Goal: Task Accomplishment & Management: Complete application form

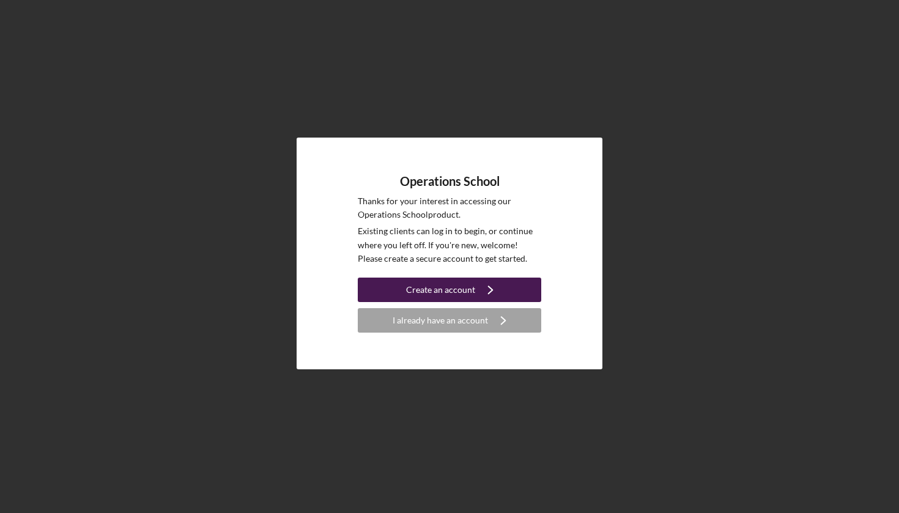
click at [430, 293] on div "Create an account" at bounding box center [440, 290] width 69 height 24
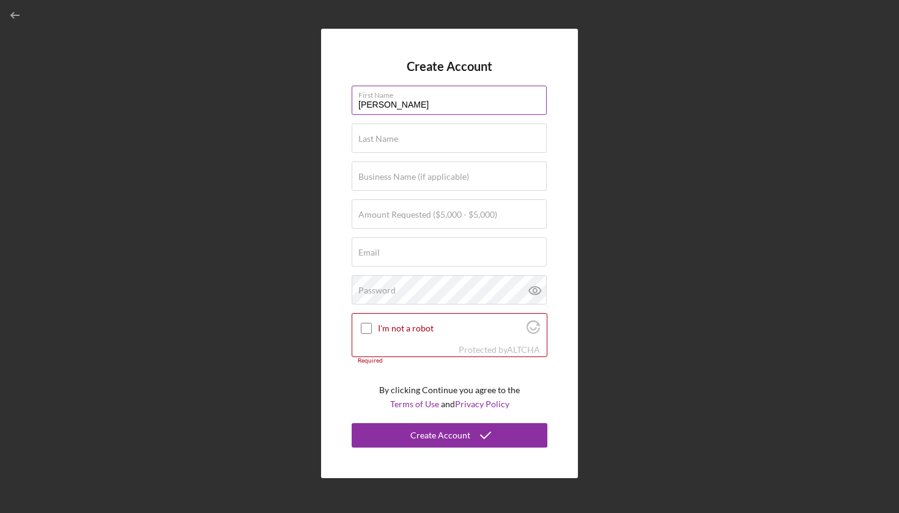
type input "Leona"
type input "Milton"
type input "What's The Dill"
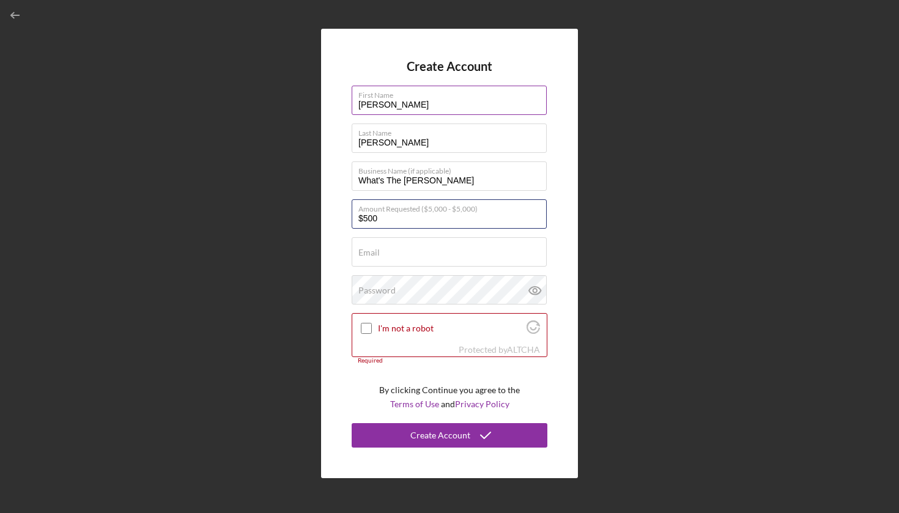
type input "$5,000"
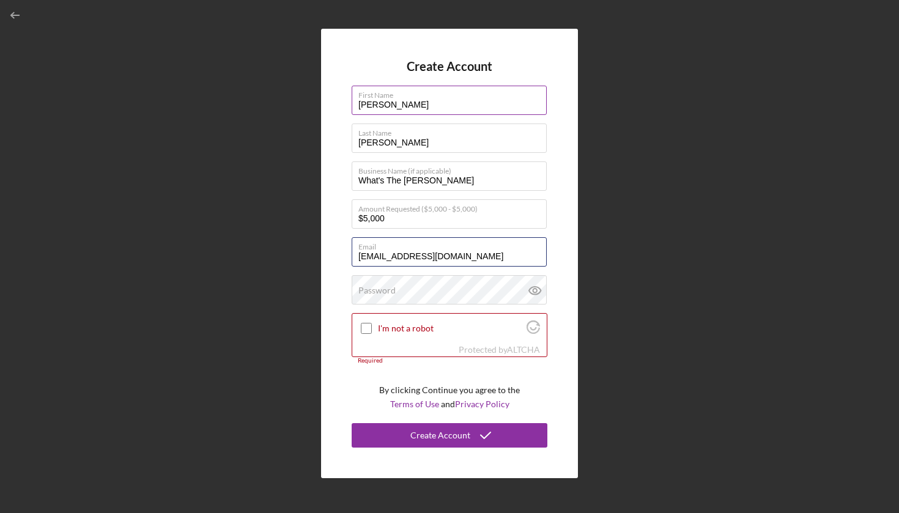
type input "[EMAIL_ADDRESS][DOMAIN_NAME]"
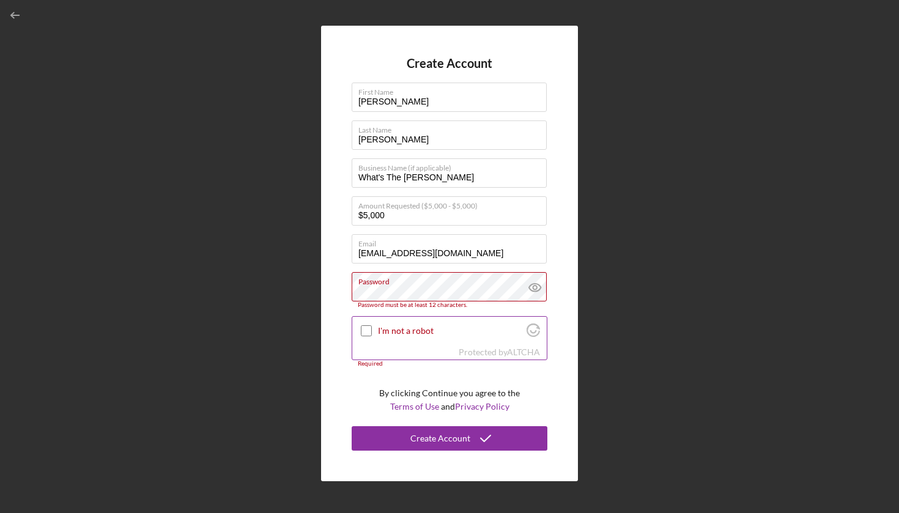
click at [412, 339] on div "I'm not a robot" at bounding box center [449, 331] width 195 height 29
click at [363, 332] on input "I'm not a robot" at bounding box center [366, 330] width 11 height 11
checkbox input "true"
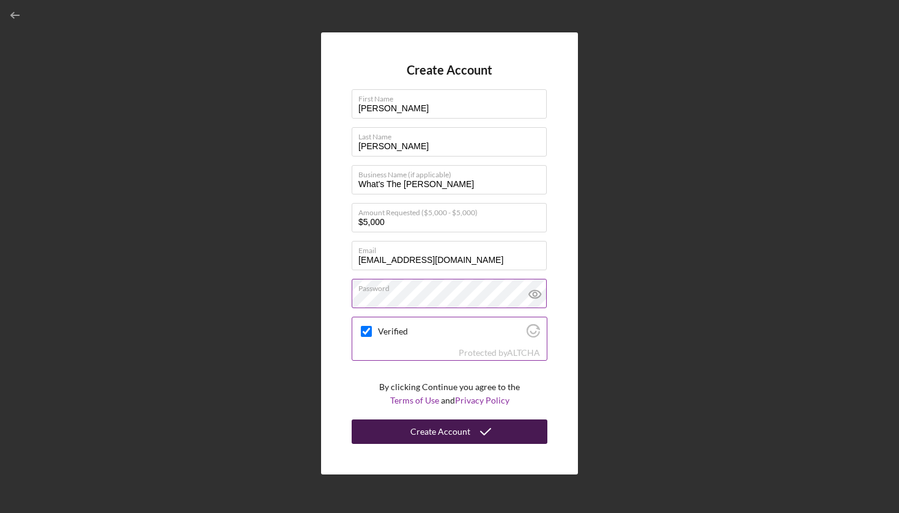
click at [439, 437] on div "Create Account" at bounding box center [441, 432] width 60 height 24
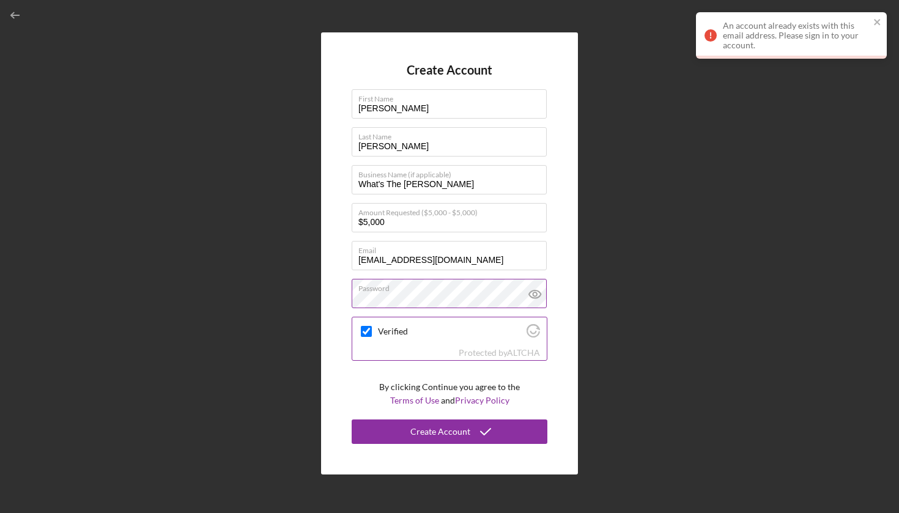
click at [882, 21] on div "An account already exists with this email address. Please sign in to your accou…" at bounding box center [791, 35] width 191 height 46
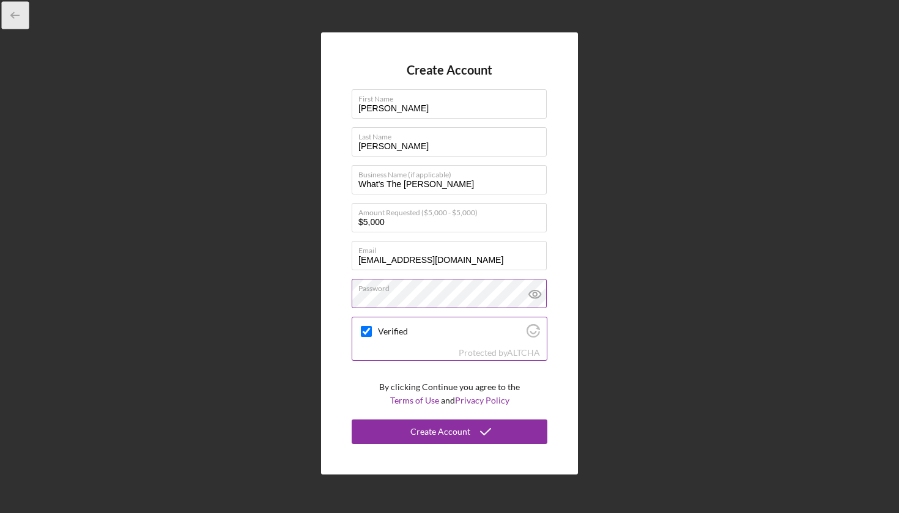
click at [12, 15] on polyline "button" at bounding box center [12, 16] width 3 height 6
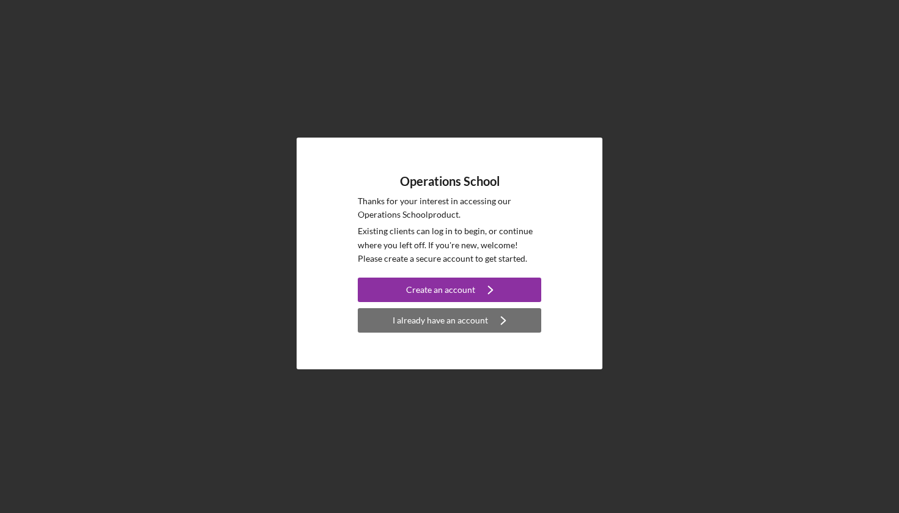
click at [439, 326] on div "I already have an account" at bounding box center [440, 320] width 95 height 24
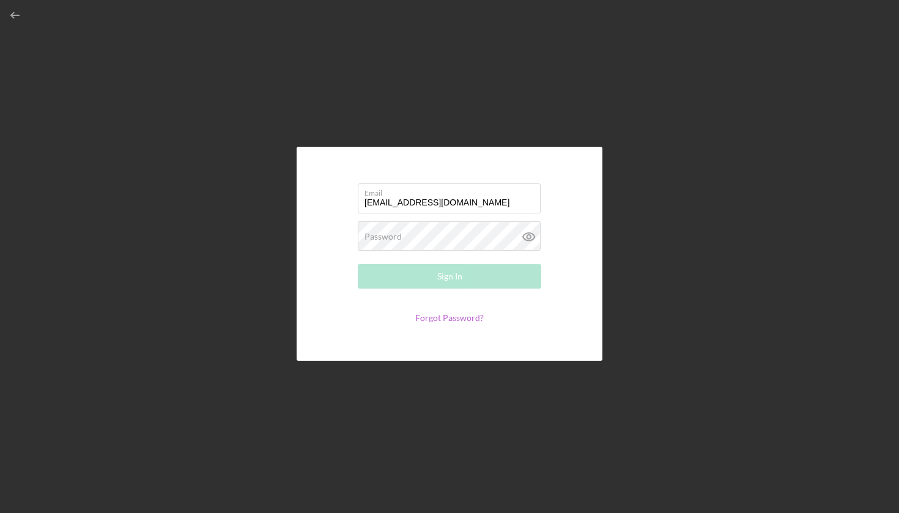
type input "[EMAIL_ADDRESS][DOMAIN_NAME]"
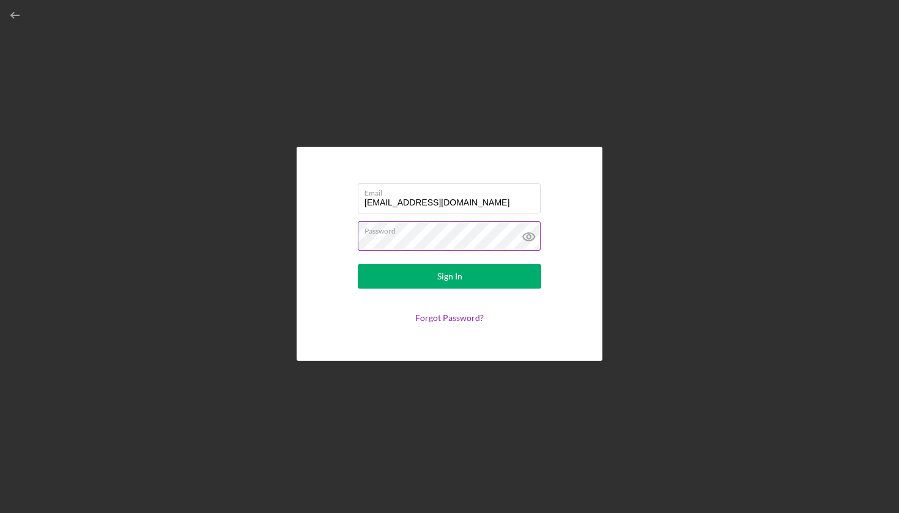
click at [533, 233] on icon at bounding box center [529, 236] width 31 height 31
click at [428, 314] on link "Forgot Password?" at bounding box center [449, 318] width 69 height 10
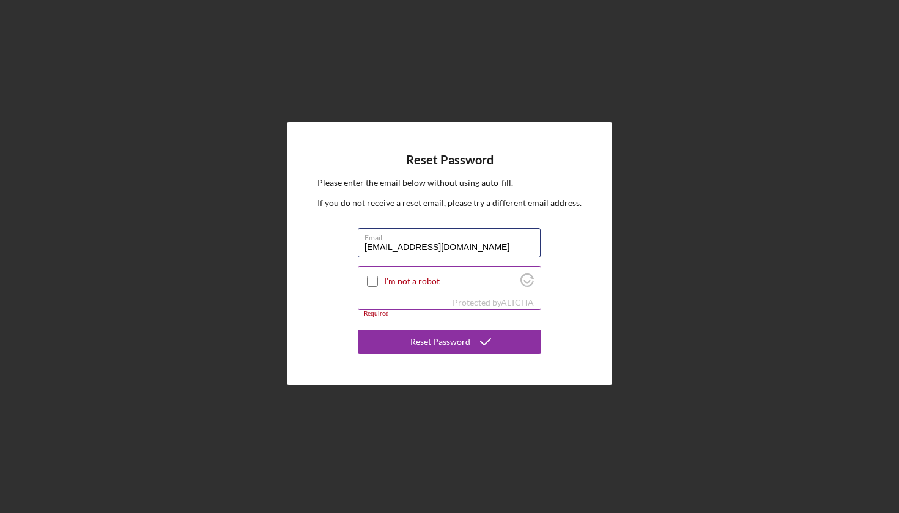
type input "[EMAIL_ADDRESS][DOMAIN_NAME]"
click at [376, 280] on input "I'm not a robot" at bounding box center [372, 281] width 11 height 11
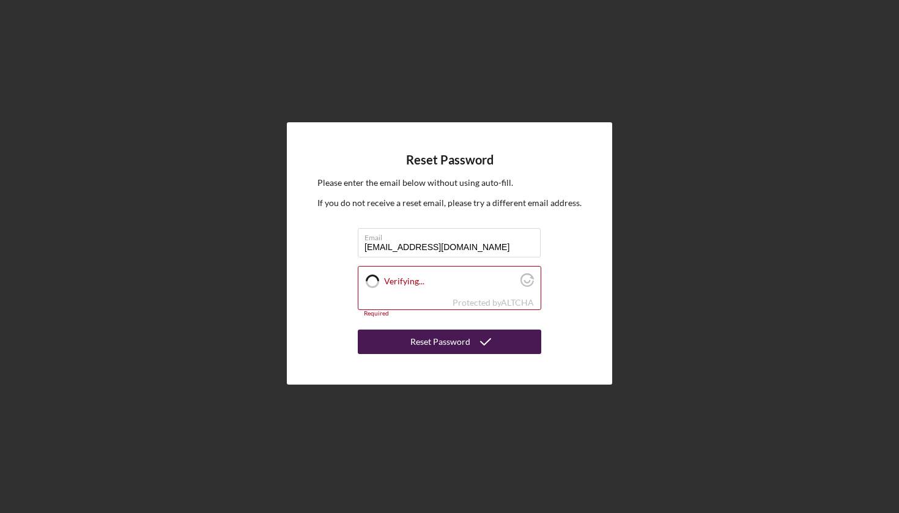
checkbox input "true"
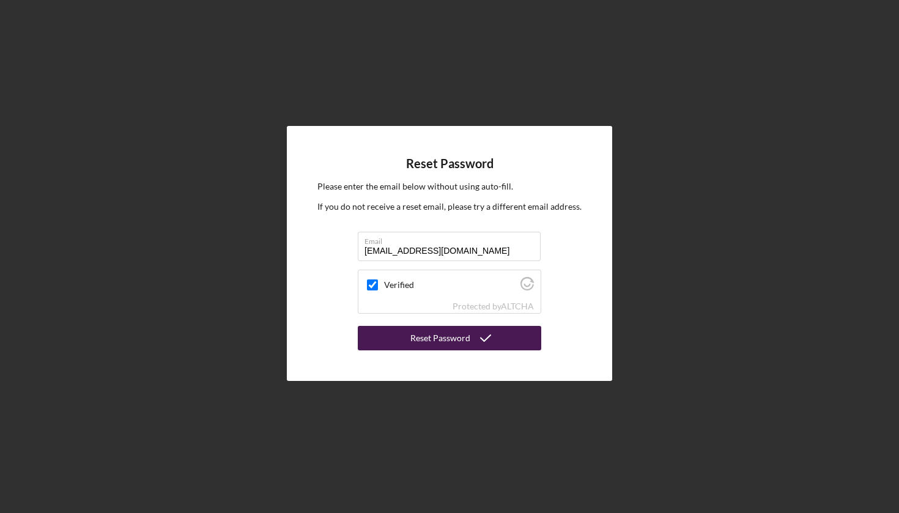
click at [429, 340] on div "Reset Password" at bounding box center [441, 338] width 60 height 24
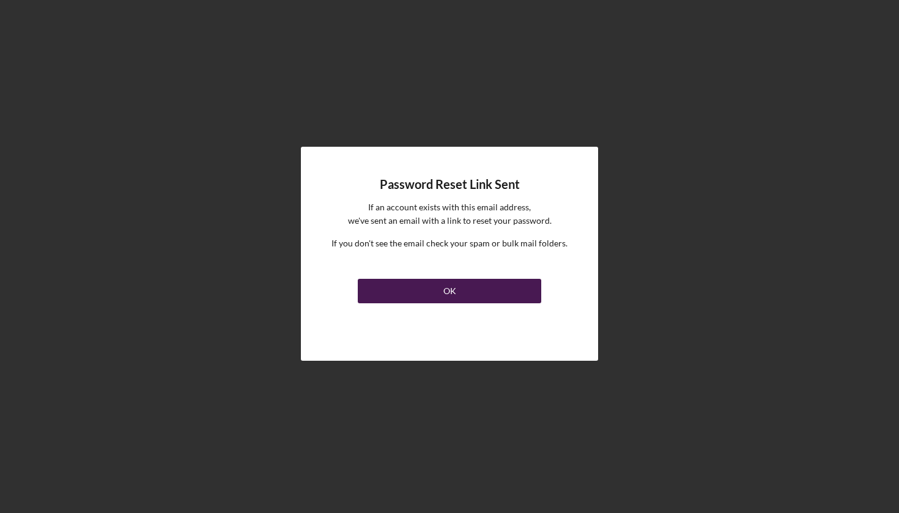
click at [455, 285] on div "OK" at bounding box center [450, 291] width 13 height 24
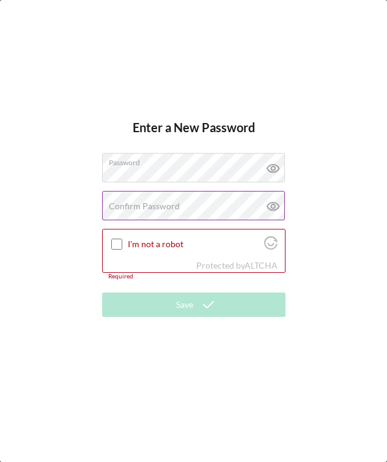
click at [119, 206] on label "Confirm Password" at bounding box center [144, 206] width 71 height 10
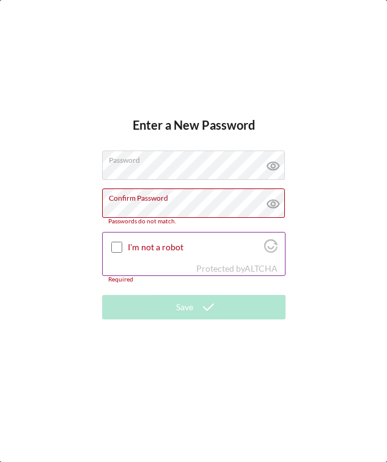
click at [111, 246] on input "I'm not a robot" at bounding box center [116, 247] width 11 height 11
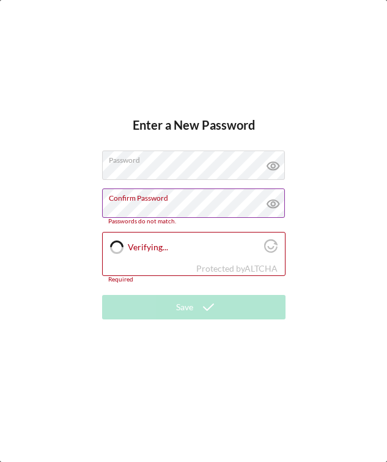
checkbox input "true"
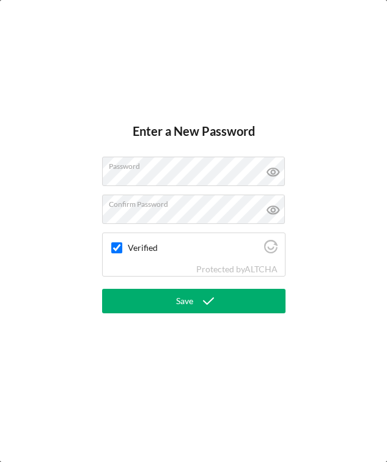
click at [193, 298] on icon "submit" at bounding box center [208, 301] width 31 height 31
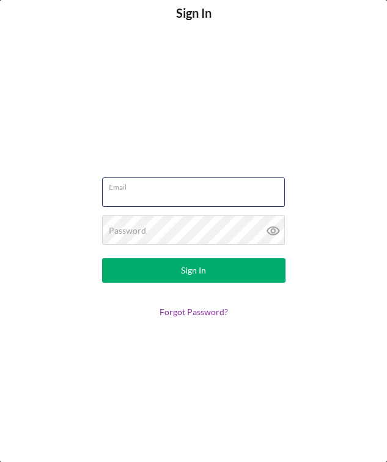
type input "[EMAIL_ADDRESS][DOMAIN_NAME]"
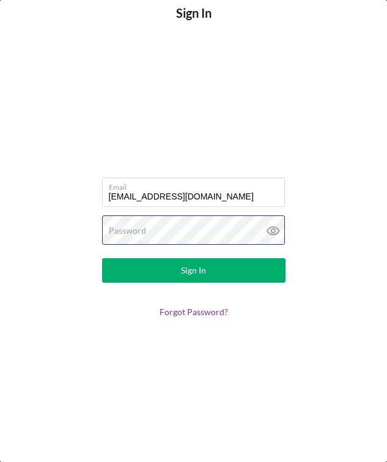
click at [193, 270] on button "Sign In" at bounding box center [194, 270] width 184 height 24
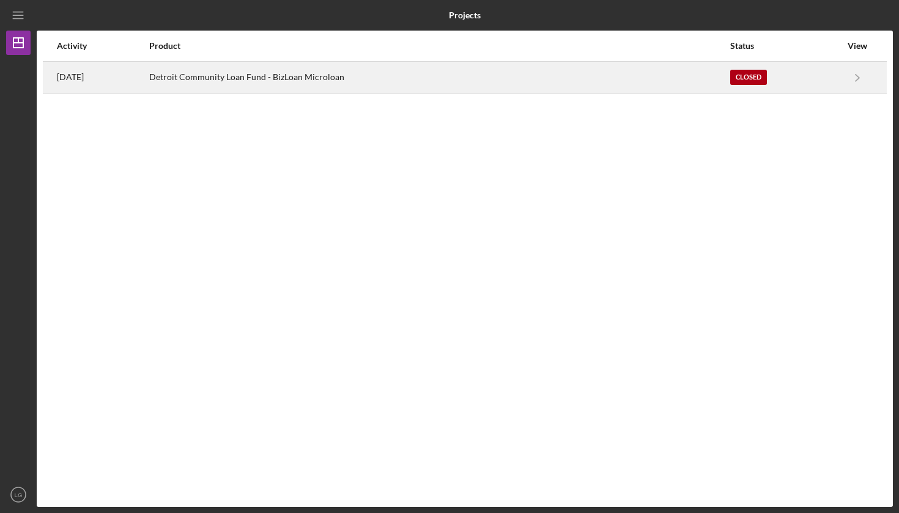
click at [202, 87] on div "Detroit Community Loan Fund - BizLoan Microloan" at bounding box center [439, 77] width 580 height 31
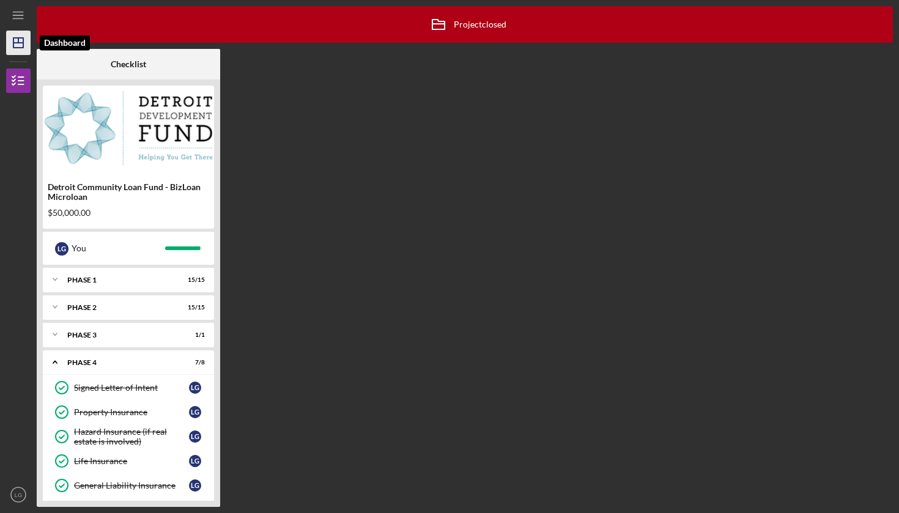
click at [13, 45] on polygon "button" at bounding box center [18, 43] width 10 height 10
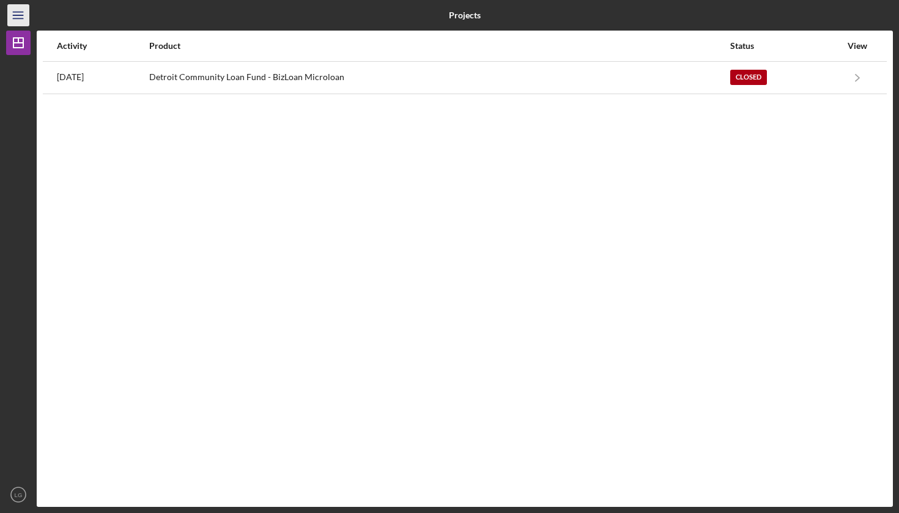
click at [15, 12] on line "button" at bounding box center [18, 12] width 10 height 0
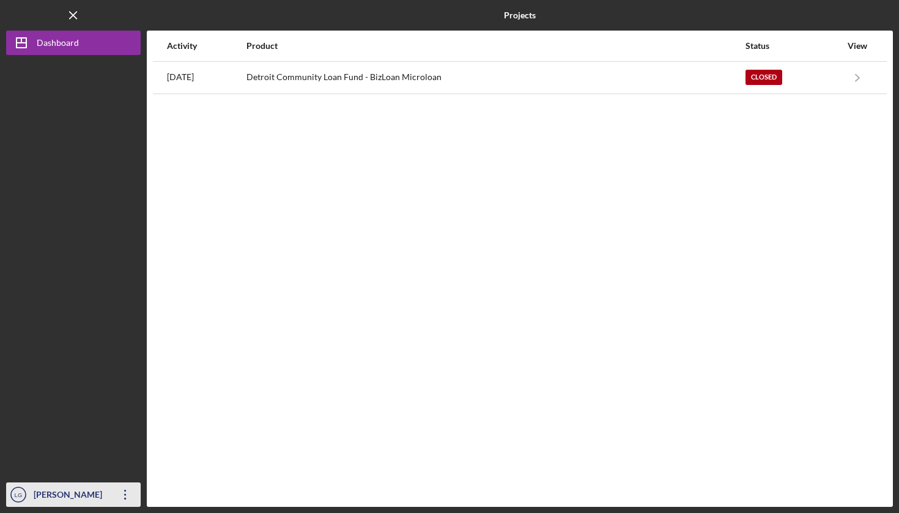
click at [86, 461] on div "[PERSON_NAME]" at bounding box center [71, 497] width 80 height 28
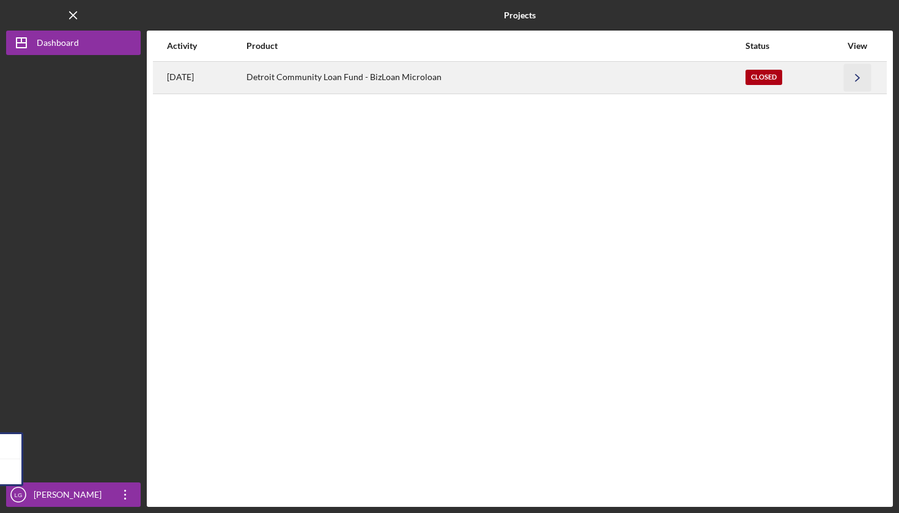
click at [387, 75] on icon "Icon/Navigate" at bounding box center [858, 78] width 28 height 28
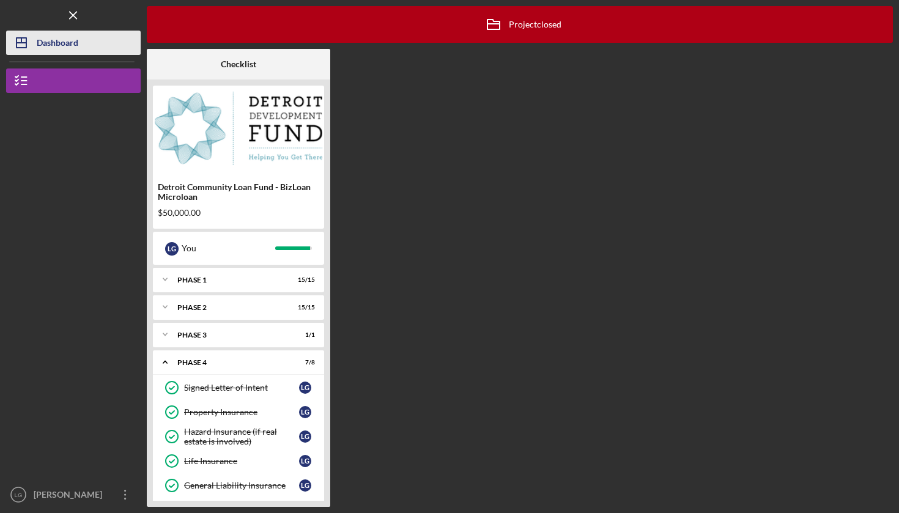
click at [61, 48] on div "Dashboard" at bounding box center [58, 45] width 42 height 28
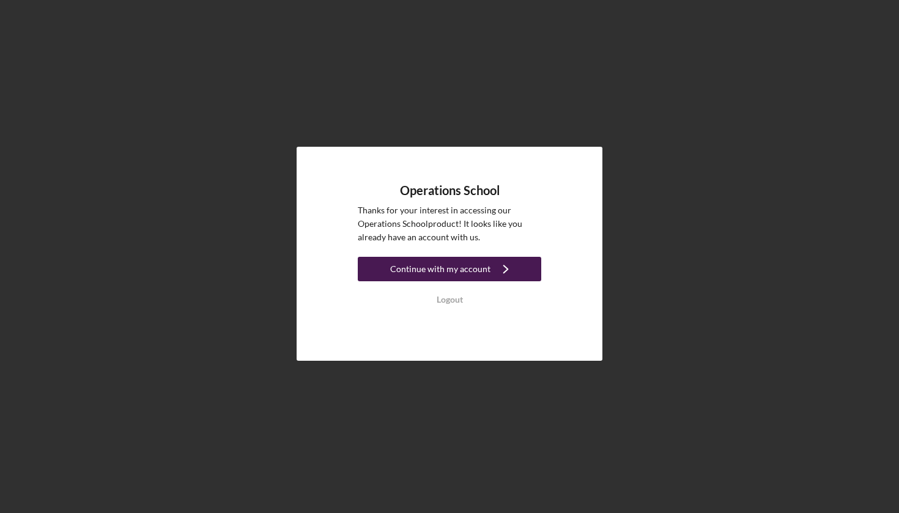
click at [448, 270] on div "Continue with my account" at bounding box center [440, 269] width 100 height 24
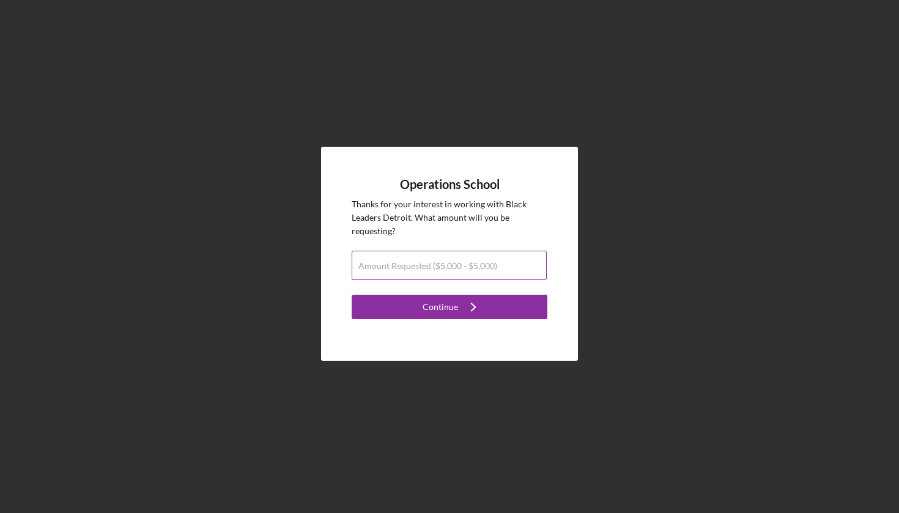
click at [445, 262] on label "Amount Requested ($5,000 - $5,000)" at bounding box center [428, 266] width 139 height 10
click at [445, 262] on input "Amount Requested ($5,000 - $5,000)" at bounding box center [449, 265] width 195 height 29
type input "$5,000"
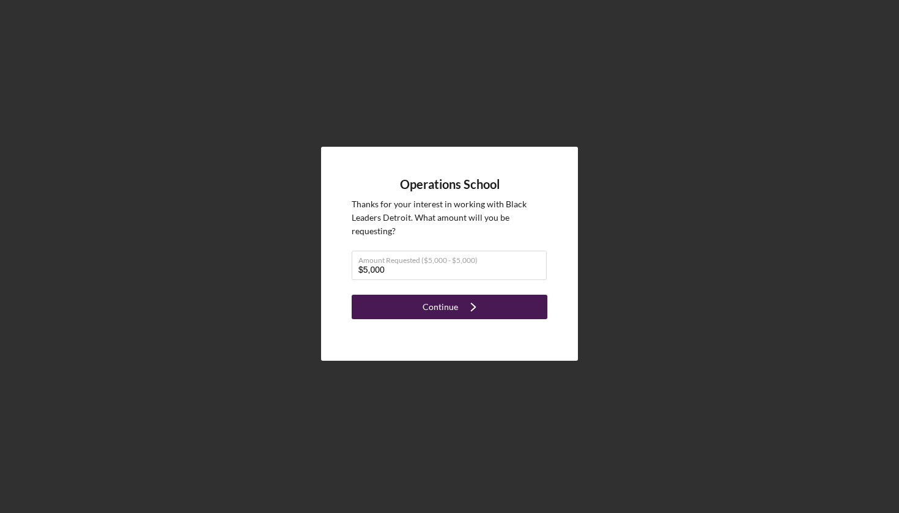
click at [456, 308] on div "Continue" at bounding box center [440, 307] width 35 height 24
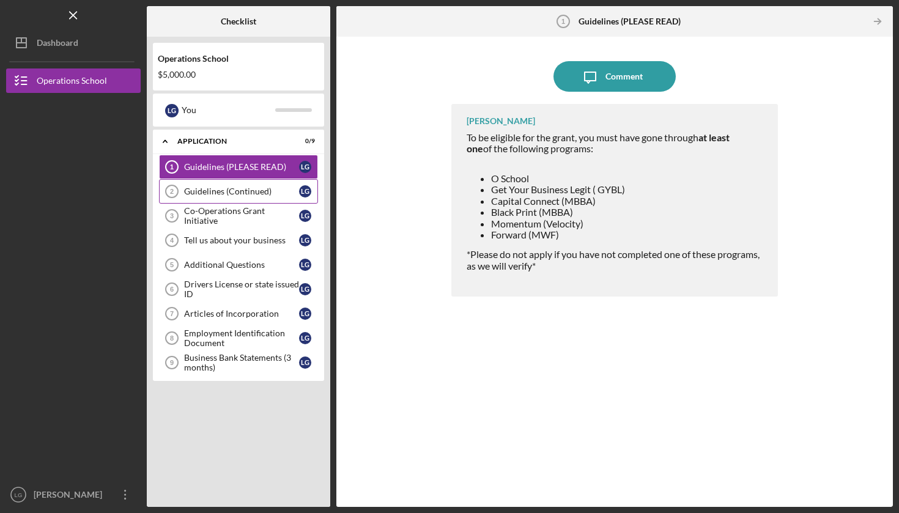
click at [254, 191] on div "Guidelines (Continued)" at bounding box center [241, 192] width 115 height 10
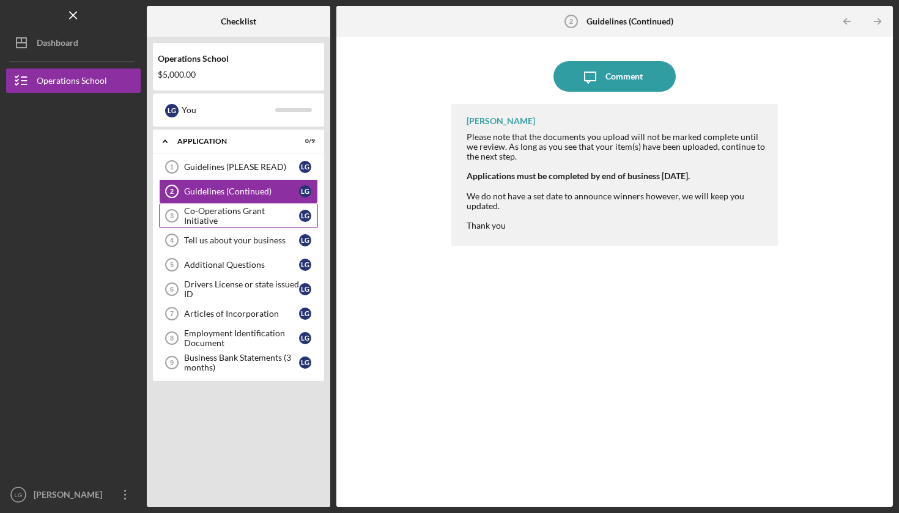
click at [220, 217] on div "Co-Operations Grant Initiative" at bounding box center [241, 216] width 115 height 20
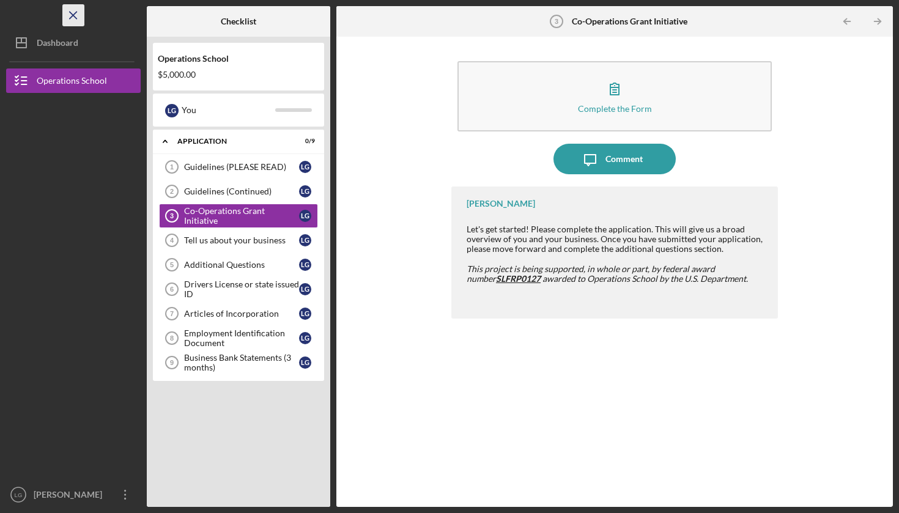
click at [75, 18] on icon "Icon/Menu Close" at bounding box center [74, 16] width 28 height 28
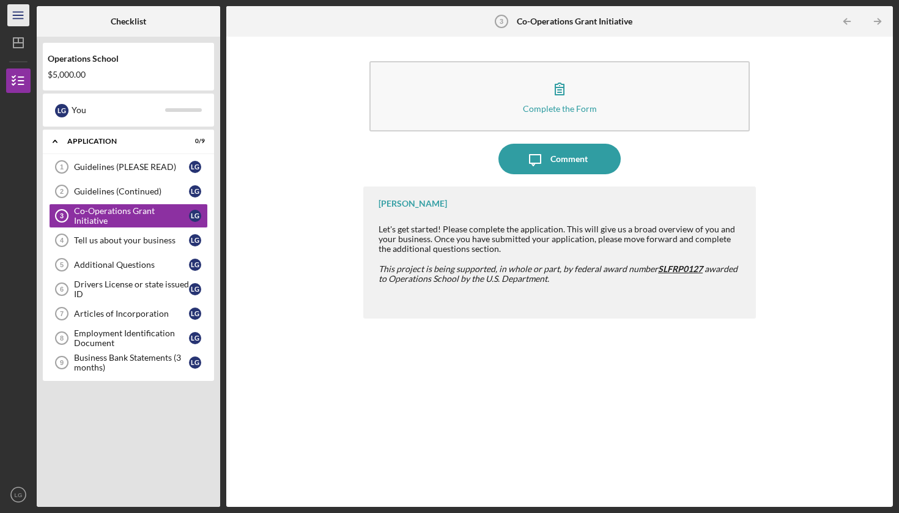
click at [23, 16] on icon "Icon/Menu" at bounding box center [19, 16] width 28 height 28
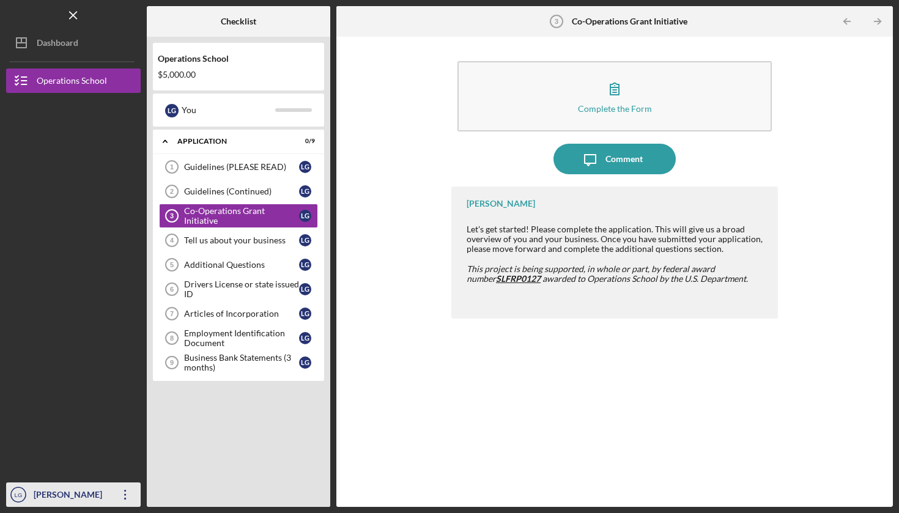
click at [60, 499] on div "[PERSON_NAME]" at bounding box center [71, 497] width 80 height 28
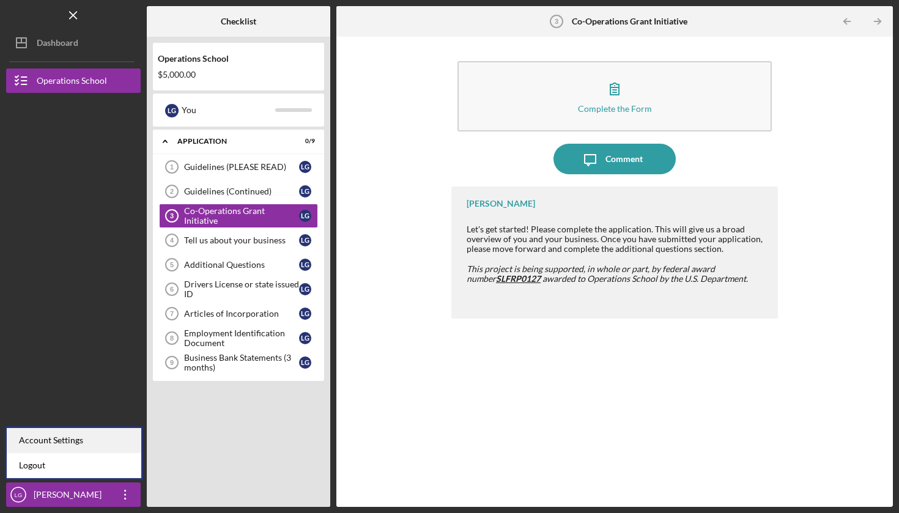
click at [73, 446] on div "Account Settings" at bounding box center [74, 440] width 135 height 25
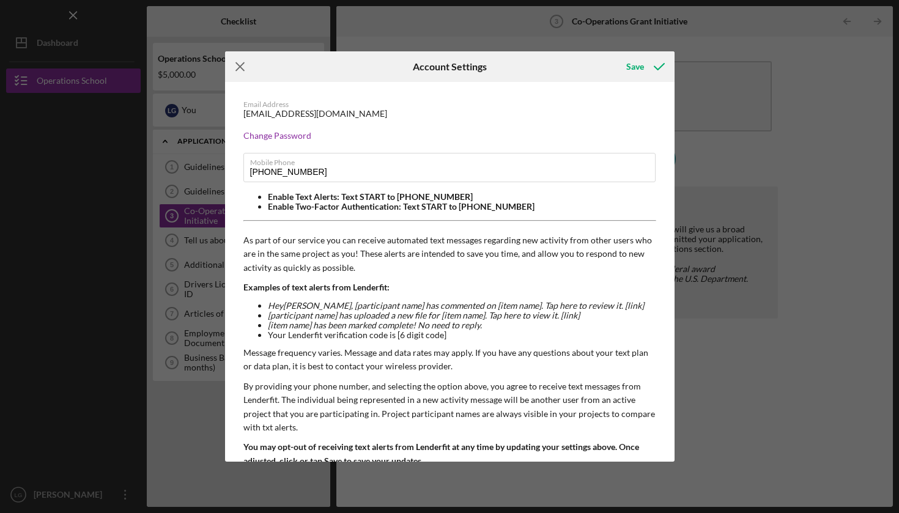
click at [240, 72] on icon "Icon/Menu Close" at bounding box center [240, 66] width 31 height 31
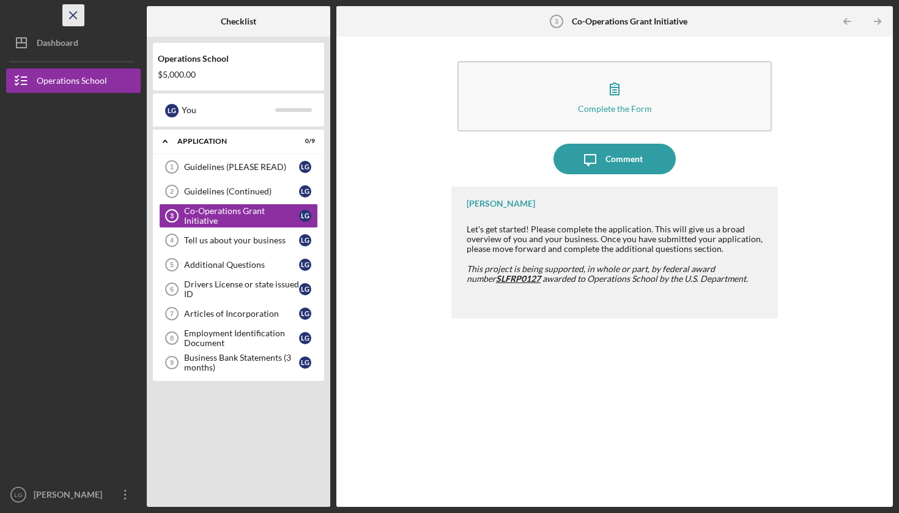
click at [73, 14] on icon "Icon/Menu Close" at bounding box center [74, 16] width 28 height 28
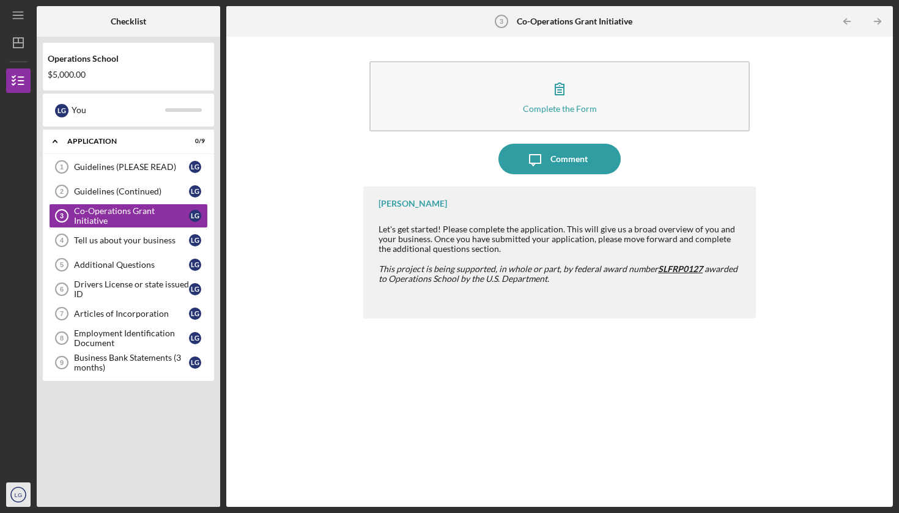
click at [13, 498] on icon "LG" at bounding box center [18, 495] width 24 height 31
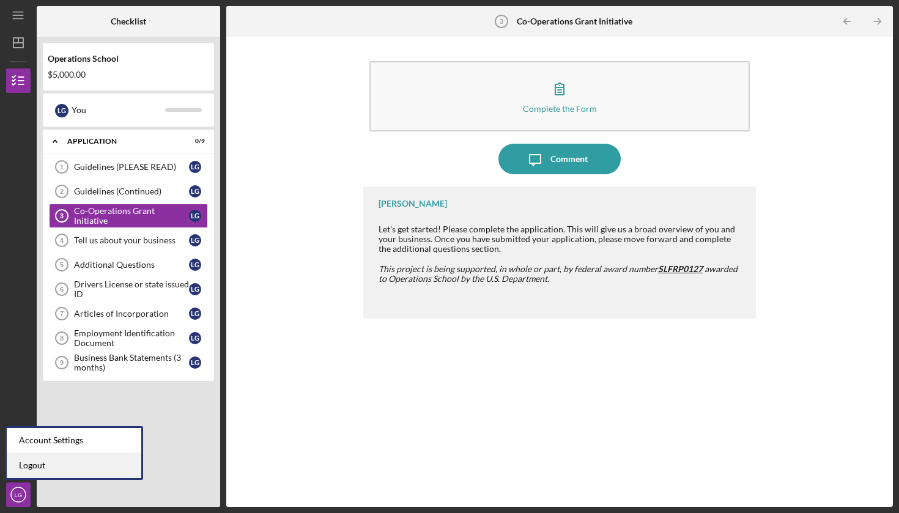
click at [35, 475] on link "Logout" at bounding box center [74, 465] width 135 height 25
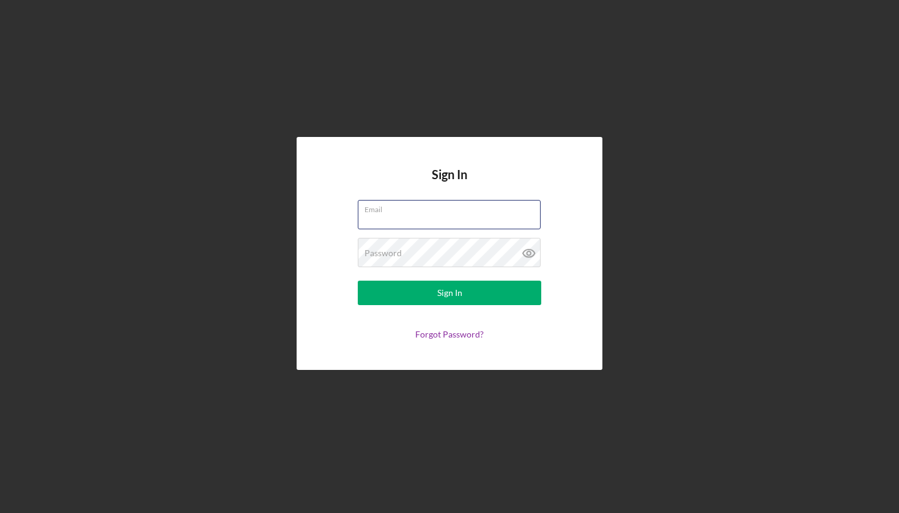
type input "[EMAIL_ADDRESS][DOMAIN_NAME]"
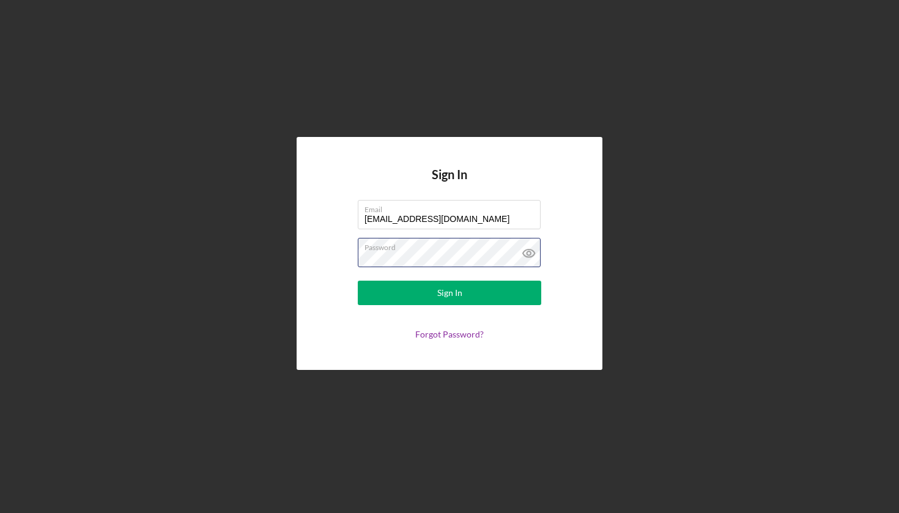
click at [450, 293] on button "Sign In" at bounding box center [450, 293] width 184 height 24
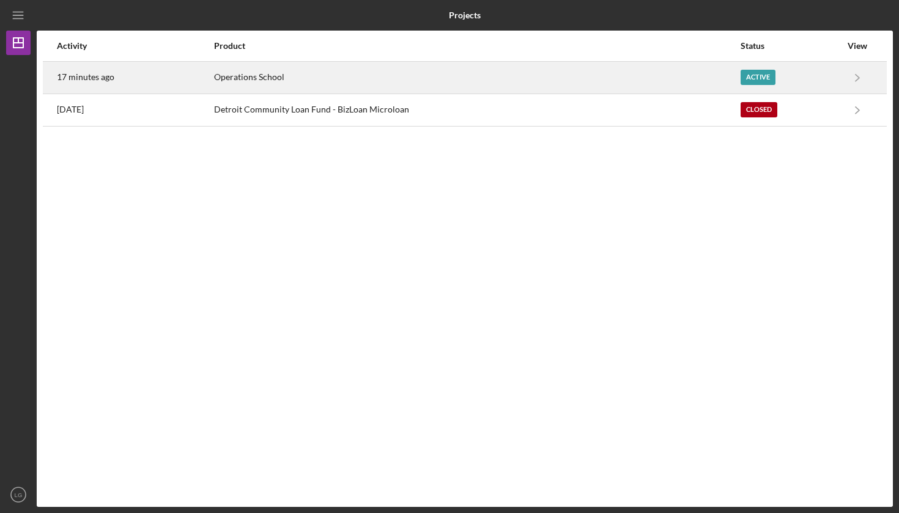
click at [343, 69] on div "Operations School" at bounding box center [476, 77] width 525 height 31
